Goal: Task Accomplishment & Management: Use online tool/utility

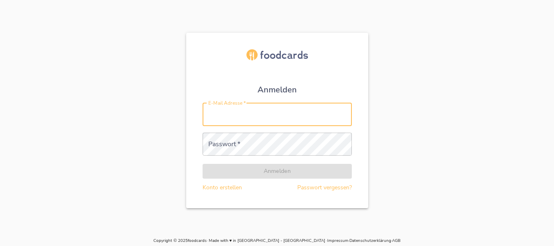
click at [264, 123] on input "E-Mail Adresse   *" at bounding box center [277, 114] width 149 height 23
type input "[PERSON_NAME][EMAIL_ADDRESS][DOMAIN_NAME]"
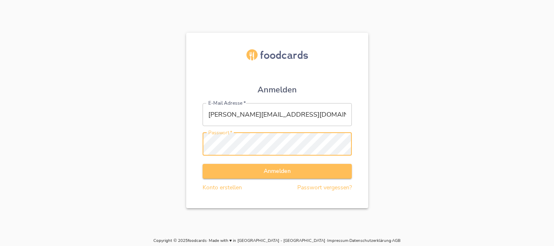
click at [203, 164] on button "Anmelden" at bounding box center [277, 171] width 149 height 15
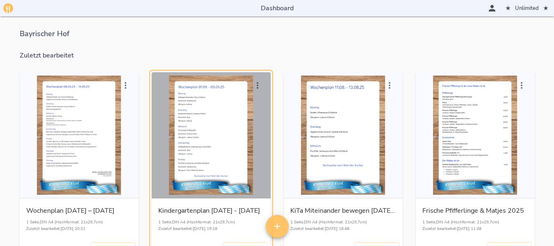
click at [237, 93] on div "button" at bounding box center [211, 134] width 112 height 119
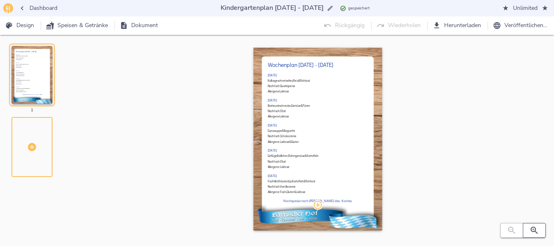
click at [531, 229] on icon "button" at bounding box center [534, 229] width 7 height 7
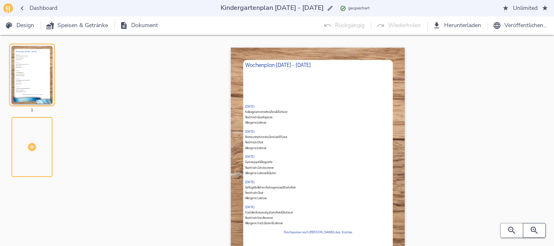
click at [531, 229] on icon "button" at bounding box center [534, 229] width 7 height 7
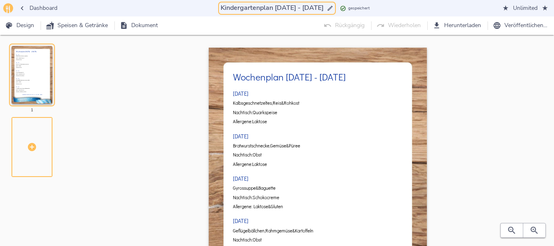
click at [273, 5] on input "Kindergartenplan [DATE] - [DATE]" at bounding box center [272, 7] width 106 height 11
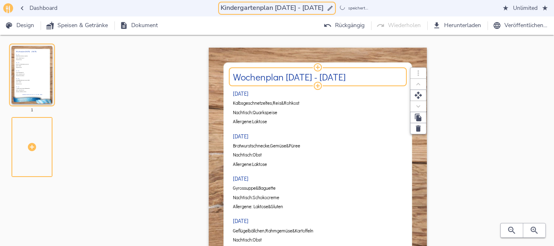
click at [290, 77] on h2 "Wochenplan [DATE] - [DATE]" at bounding box center [318, 76] width 170 height 11
type input "Kindergartenplan [DATE] - [DATE]"
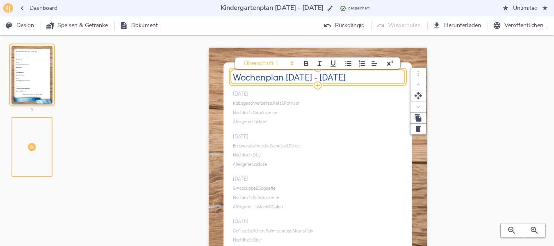
click at [291, 77] on h2 "Wochenplan [DATE] - [DATE]" at bounding box center [318, 76] width 170 height 11
drag, startPoint x: 320, startPoint y: 75, endPoint x: 327, endPoint y: 76, distance: 7.0
click at [327, 76] on h2 "Wochenplan [DATE] - [DATE]" at bounding box center [318, 76] width 170 height 11
click at [543, 229] on button "button" at bounding box center [534, 230] width 23 height 15
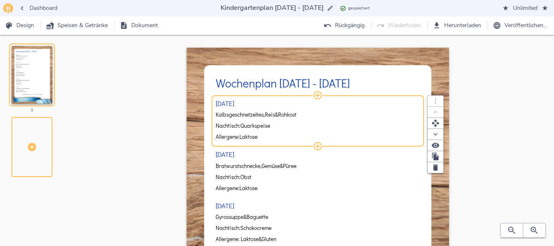
click at [274, 116] on span "Reis" at bounding box center [270, 115] width 10 height 6
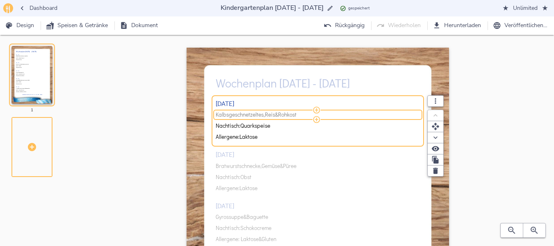
click at [274, 116] on span "Reis" at bounding box center [270, 115] width 10 height 6
click at [274, 116] on input "Kalbsgeschnetzeltes, [PERSON_NAME] & Rohkost" at bounding box center [317, 115] width 202 height 7
type input "Geflügelfrikadelle, Gemüse & Püree"
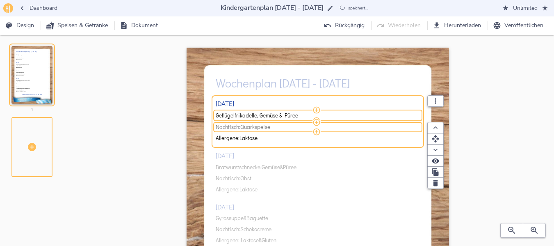
click at [277, 128] on span "Nachtisch: Quarkspeise" at bounding box center [317, 127] width 202 height 6
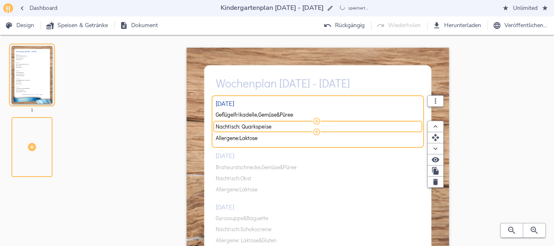
click at [277, 128] on input "Nachtisch: Quarkspeise" at bounding box center [317, 126] width 202 height 7
type input "Nachtisch: Obst"
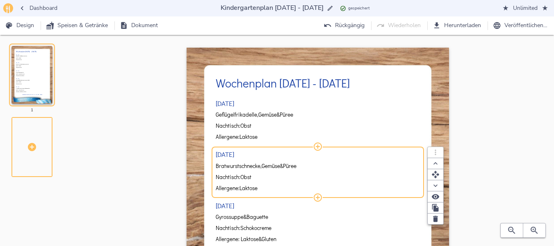
click at [264, 166] on div "[DATE] Geflügelfrikadelle, Gemüse & Püree Nachtisch: Obst Allergene: Laktose [D…" at bounding box center [318, 230] width 204 height 273
click at [264, 166] on span "Gemüse" at bounding box center [271, 166] width 18 height 6
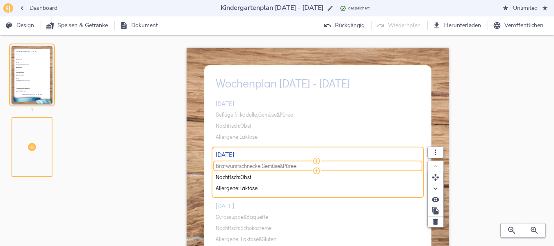
click at [264, 166] on span "Gemüse" at bounding box center [271, 166] width 18 height 6
click at [264, 166] on input "Bratwurstschnecke, Gemüse & Püree" at bounding box center [317, 166] width 202 height 7
type input "Nudeln, Tomatensauce & Rohkost"
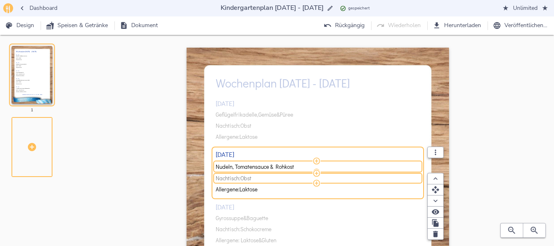
click at [259, 179] on span "Nachtisch: Obst" at bounding box center [317, 178] width 202 height 6
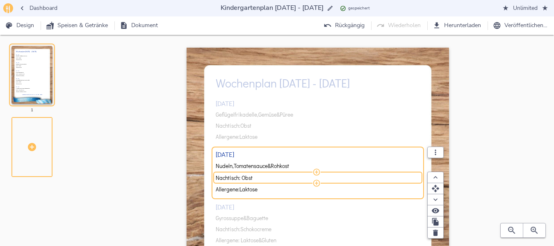
click at [259, 179] on input "Nachtisch: Obst" at bounding box center [317, 177] width 202 height 7
type input "Nachtisch: Quarkspeise"
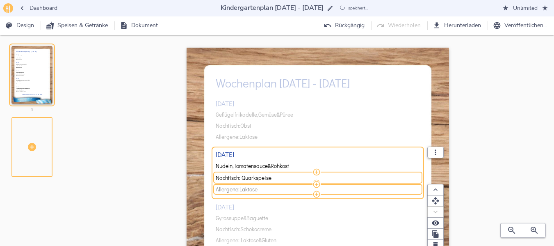
click at [264, 190] on span "Allergene: Laktose" at bounding box center [317, 189] width 202 height 6
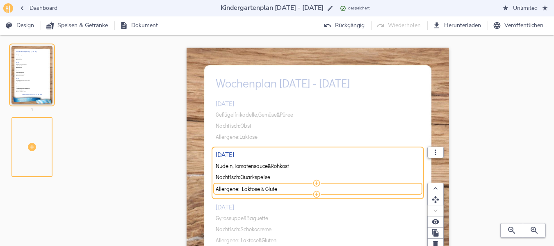
type input "Allergene: Laktose & Gluten"
click at [262, 217] on div "[DATE] Geflügelfrikadelle, Gemüse & Püree Nachtisch: Obst Allergene: Laktose [D…" at bounding box center [318, 231] width 204 height 275
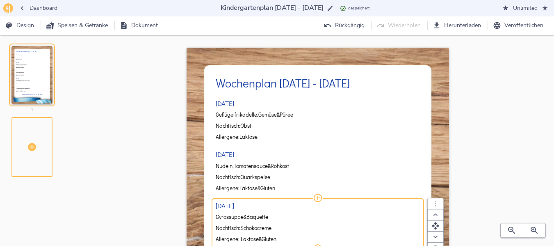
click at [254, 229] on span "Schokocreme" at bounding box center [255, 228] width 31 height 6
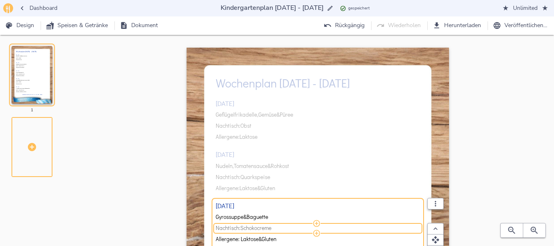
click at [254, 229] on span "Schokocreme" at bounding box center [255, 228] width 31 height 6
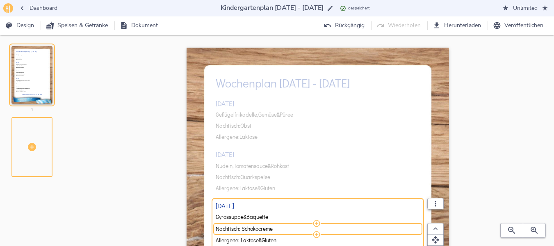
drag, startPoint x: 244, startPoint y: 228, endPoint x: 282, endPoint y: 226, distance: 38.6
click at [282, 226] on input "Nachtisch: Schokocreme" at bounding box center [317, 228] width 202 height 7
type input "Nachtisch: Obst"
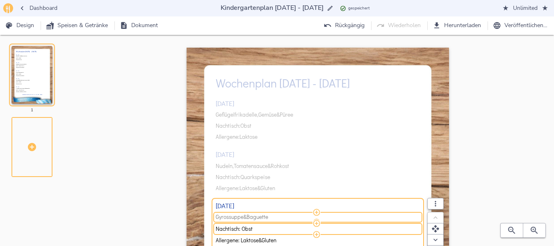
click at [219, 215] on span "Gyrossuppe" at bounding box center [230, 217] width 28 height 6
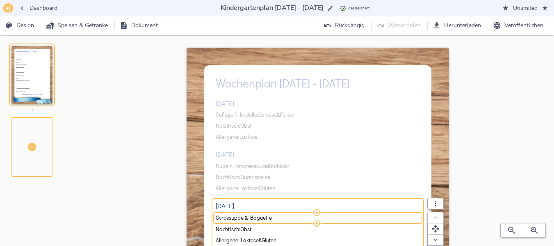
drag, startPoint x: 215, startPoint y: 216, endPoint x: 243, endPoint y: 214, distance: 27.9
click at [243, 214] on input "Gyrossuppe & Baguette" at bounding box center [317, 217] width 202 height 7
type input "Kohlrabi-Möhren-Eintopf & Baguette"
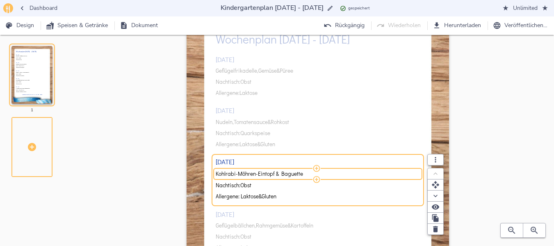
scroll to position [45, 0]
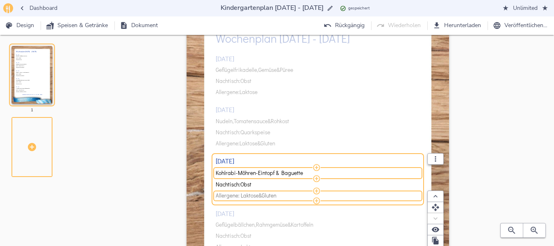
click at [266, 196] on span "Gluten" at bounding box center [269, 195] width 15 height 6
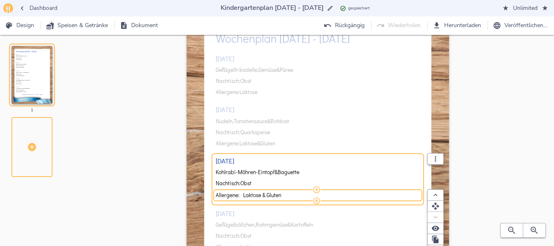
click at [266, 196] on input "Allergene: Laktose & Gluten" at bounding box center [317, 194] width 202 height 7
type input "Allergene: Gluten"
click at [237, 225] on div "[DATE] Geflügelfrikadelle, Gemüse & Püree Nachtisch: Obst Allergene: Laktose [D…" at bounding box center [318, 186] width 204 height 275
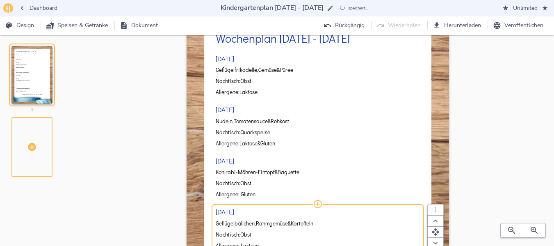
click at [237, 225] on span "Geflügelbällchen," at bounding box center [236, 223] width 40 height 6
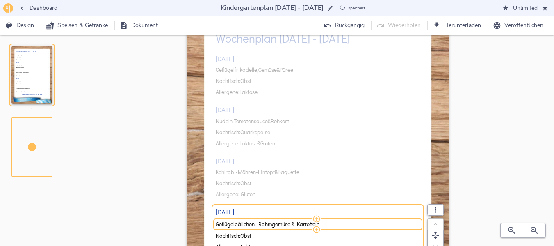
click at [237, 225] on input "Geflügelbällchen, Rahmgemüse & Kartoffeln" at bounding box center [317, 223] width 202 height 7
type input "Kasseler, Gemüse & Püree"
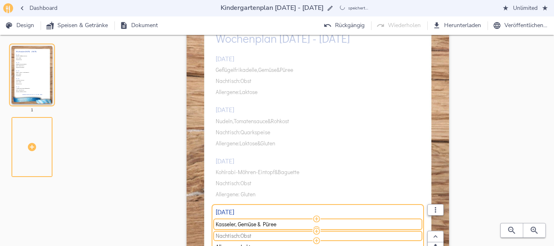
click at [263, 235] on span "Nachtisch: Obst" at bounding box center [317, 235] width 202 height 6
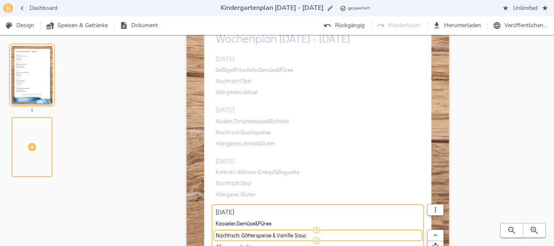
type input "Nachtisch: Götterspeise & Vanille Sauce"
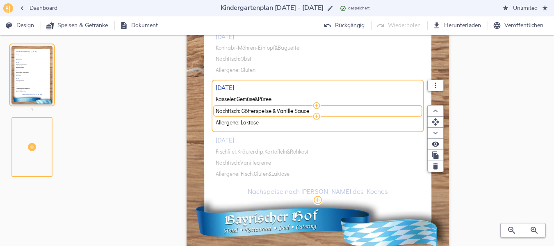
scroll to position [170, 0]
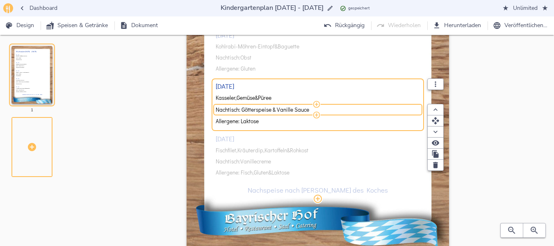
click at [255, 149] on div "[DATE] Geflügelfrikadelle, Gemüse & Püree Nachtisch: Obst Allergene: Laktose [D…" at bounding box center [318, 61] width 204 height 275
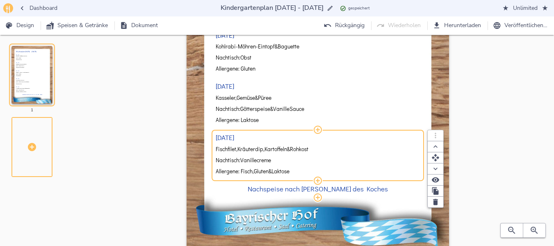
click at [251, 162] on span "Vanillecreme" at bounding box center [255, 160] width 31 height 6
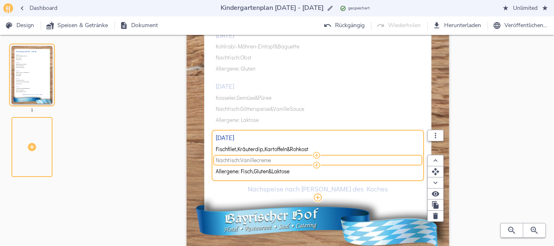
click at [251, 162] on span "Vanillecreme" at bounding box center [255, 160] width 31 height 6
type input "Nachtisch: Obst"
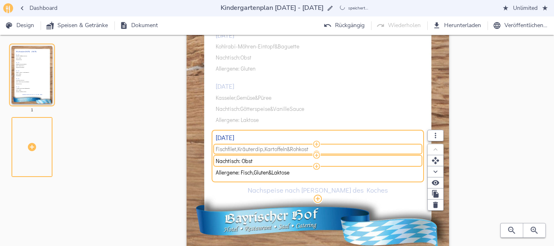
click at [255, 150] on span "Kräuterdip," at bounding box center [250, 149] width 27 height 6
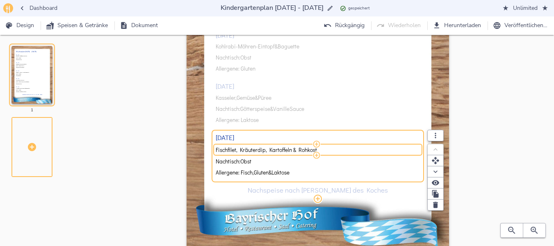
click at [255, 150] on input "Fischfilet, Kräuterdip, Kartoffeln & Rohkost" at bounding box center [317, 149] width 202 height 7
type input "Fischfilet, Dillsauce, Kartoffeln & Rohkost"
click at [454, 23] on span "Herunterladen" at bounding box center [457, 26] width 47 height 10
